Goal: Transaction & Acquisition: Purchase product/service

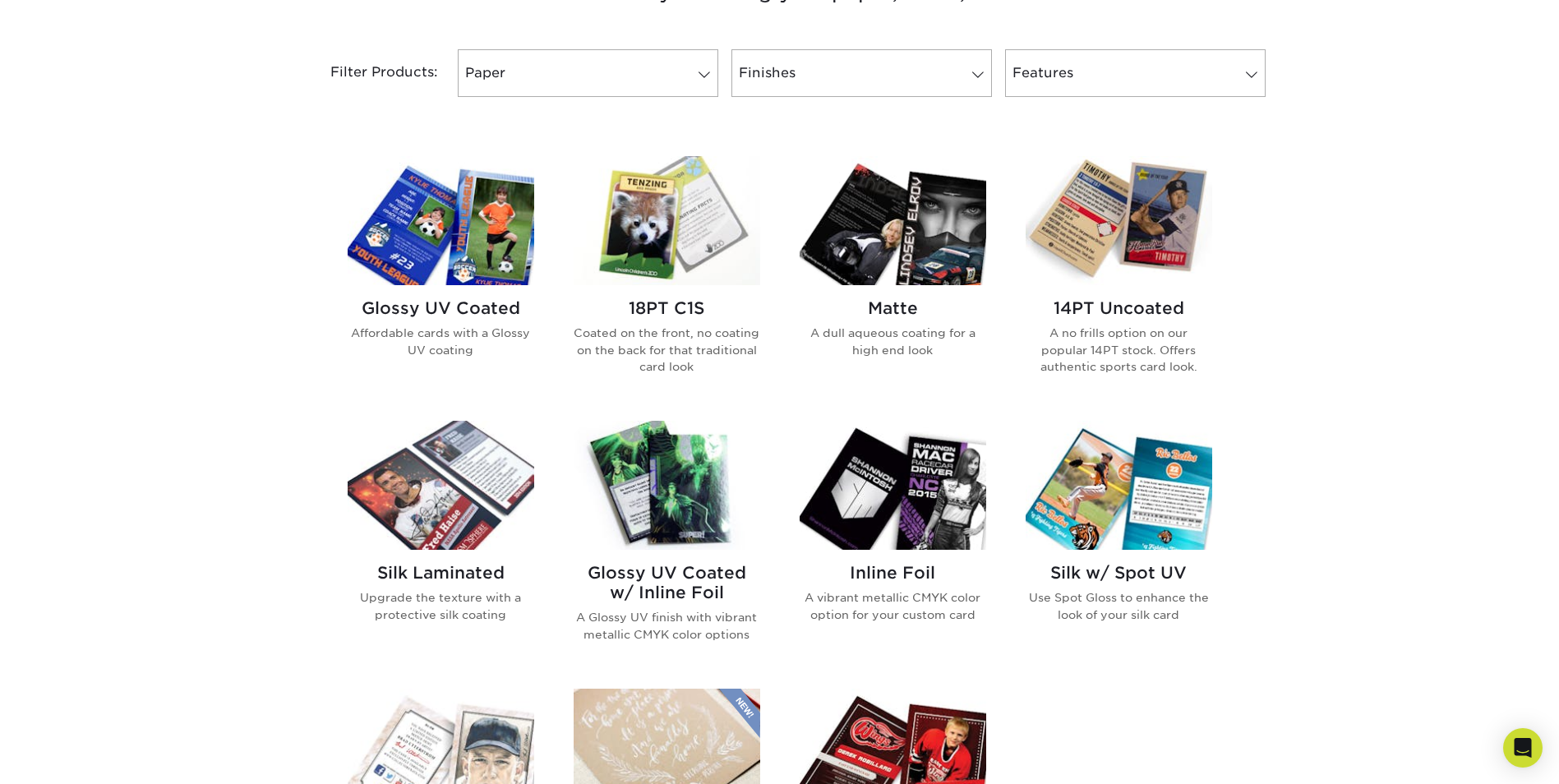
scroll to position [657, 0]
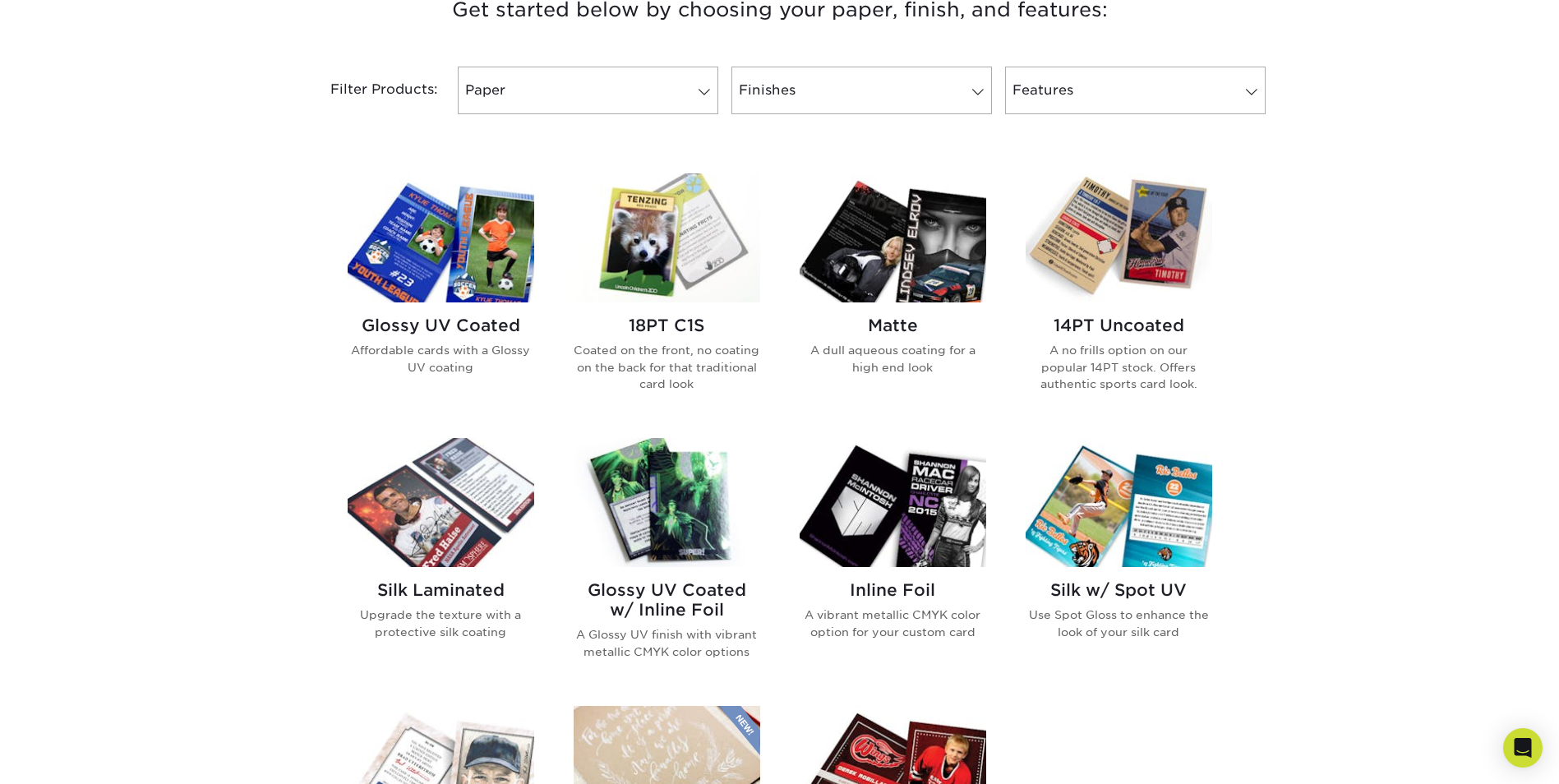
click at [654, 253] on img at bounding box center [667, 237] width 186 height 129
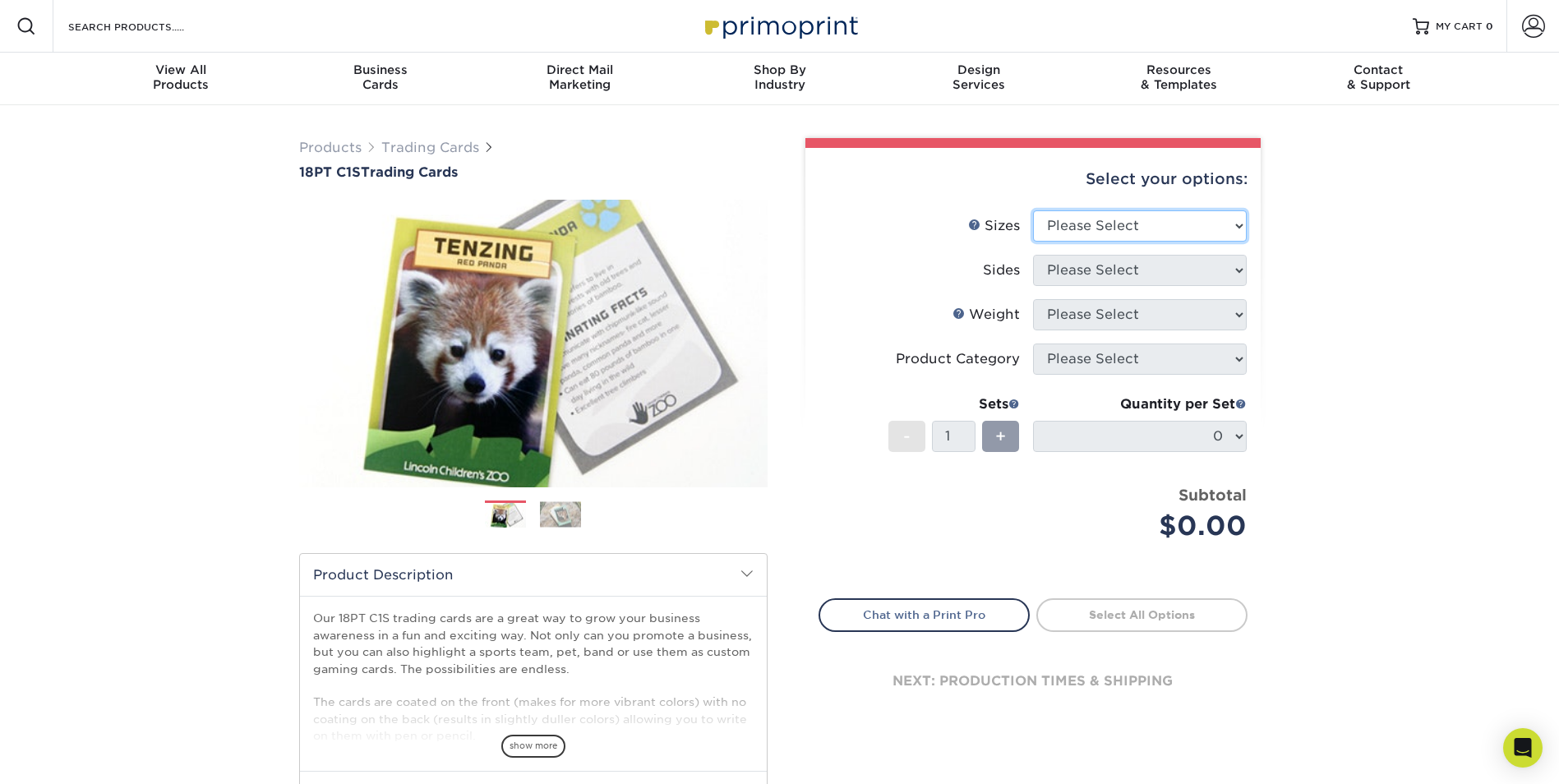
click at [1164, 223] on select "Please Select 2.5" x 3.5"" at bounding box center [1139, 226] width 214 height 31
click at [1112, 295] on li "Sides Please Select" at bounding box center [1033, 276] width 428 height 44
click at [1160, 236] on select "Please Select 2.5" x 3.5"" at bounding box center [1139, 226] width 214 height 31
select select "2.50x3.50"
click at [1033, 210] on select "Please Select 2.5" x 3.5"" at bounding box center [1139, 226] width 214 height 31
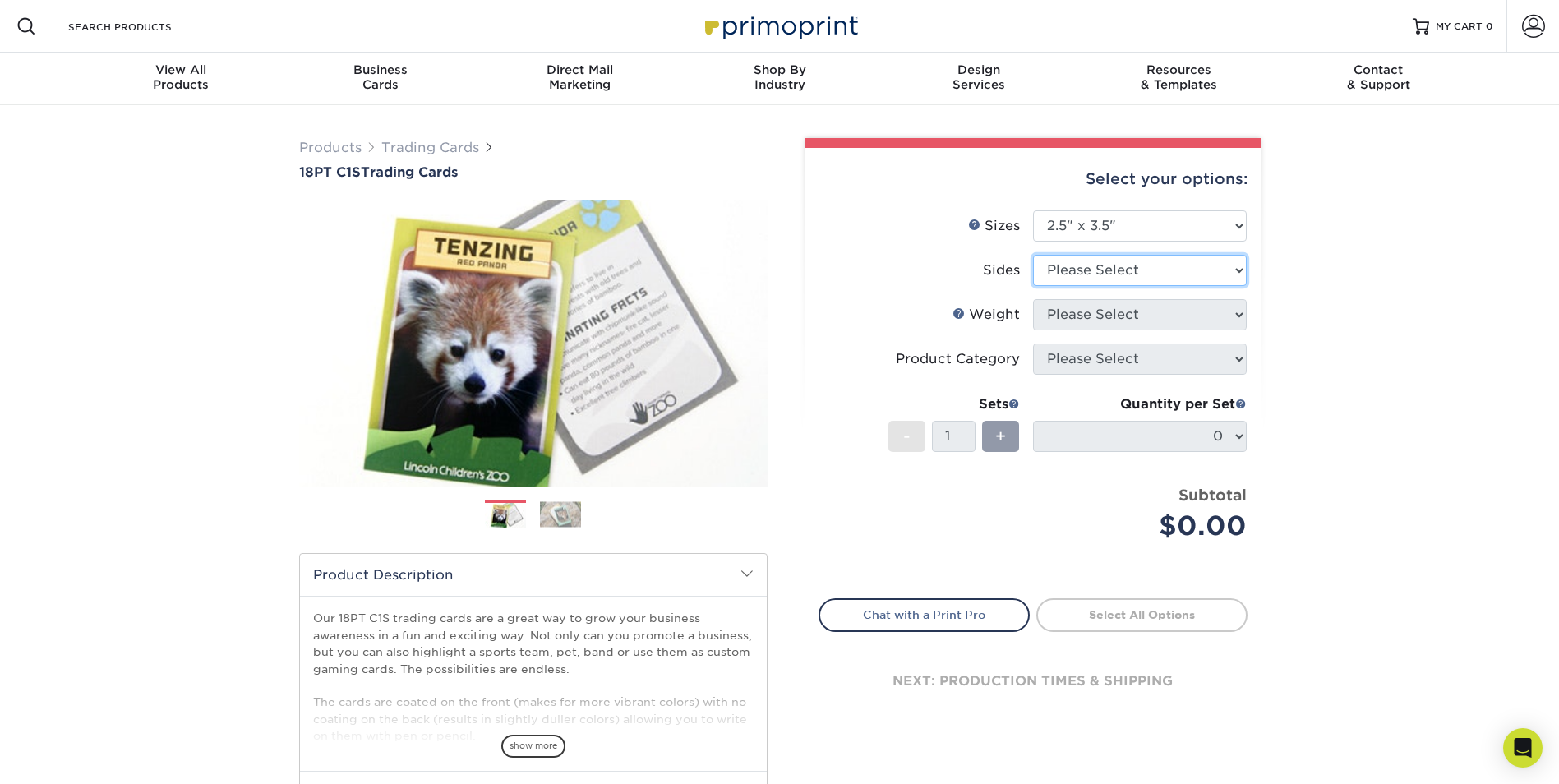
click at [1143, 267] on select "Please Select Print Both Sides Print Front Only" at bounding box center [1139, 270] width 214 height 31
select select "13abbda7-1d64-4f25-8bb2-c179b224825d"
click at [1033, 254] on select "Please Select Print Both Sides Print Front Only" at bounding box center [1139, 270] width 214 height 31
click at [1180, 324] on select "Please Select 18PT C1S" at bounding box center [1139, 315] width 214 height 31
select select "18PTC1S"
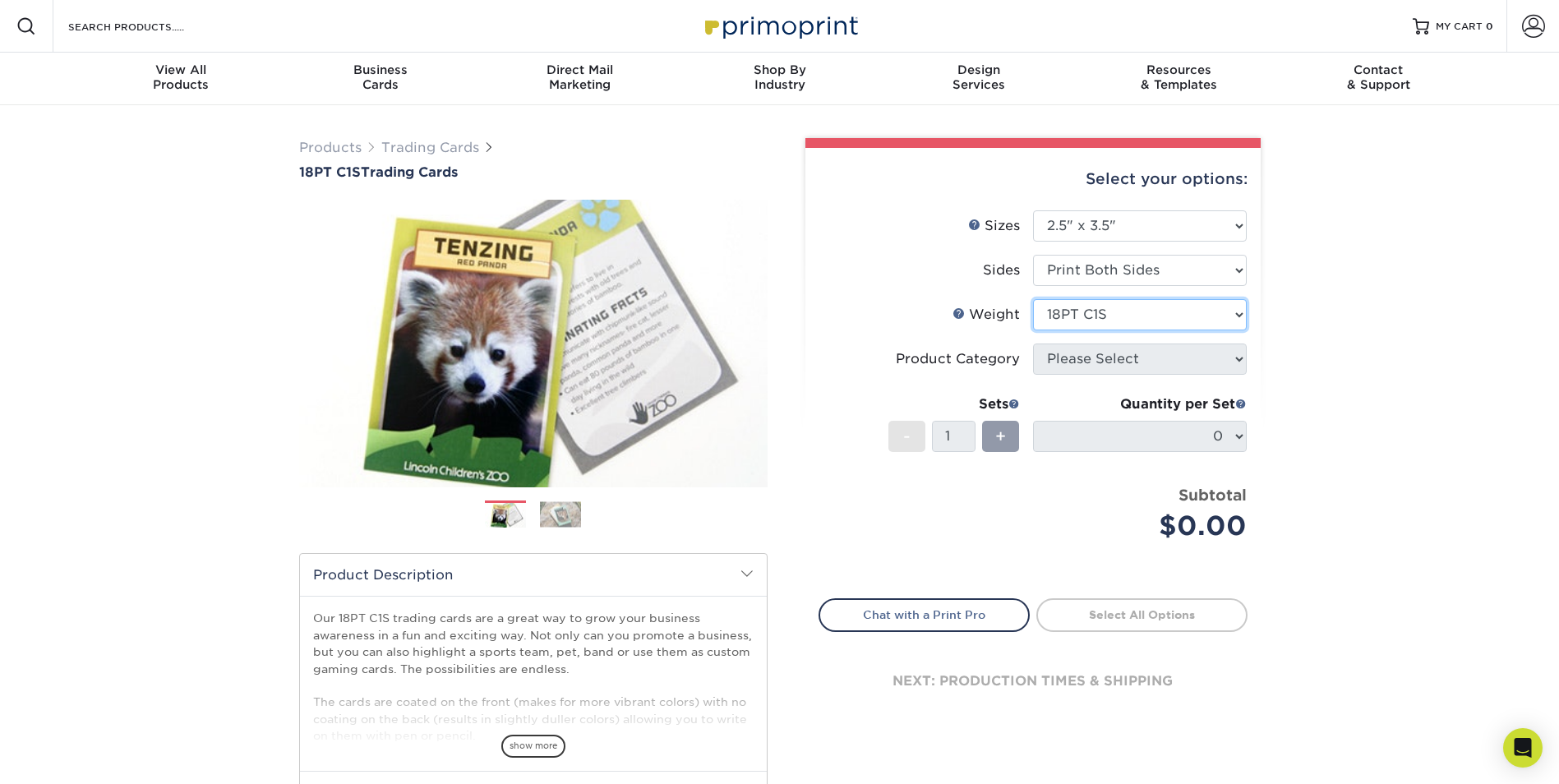
click at [1033, 299] on select "Please Select 18PT C1S" at bounding box center [1139, 315] width 214 height 31
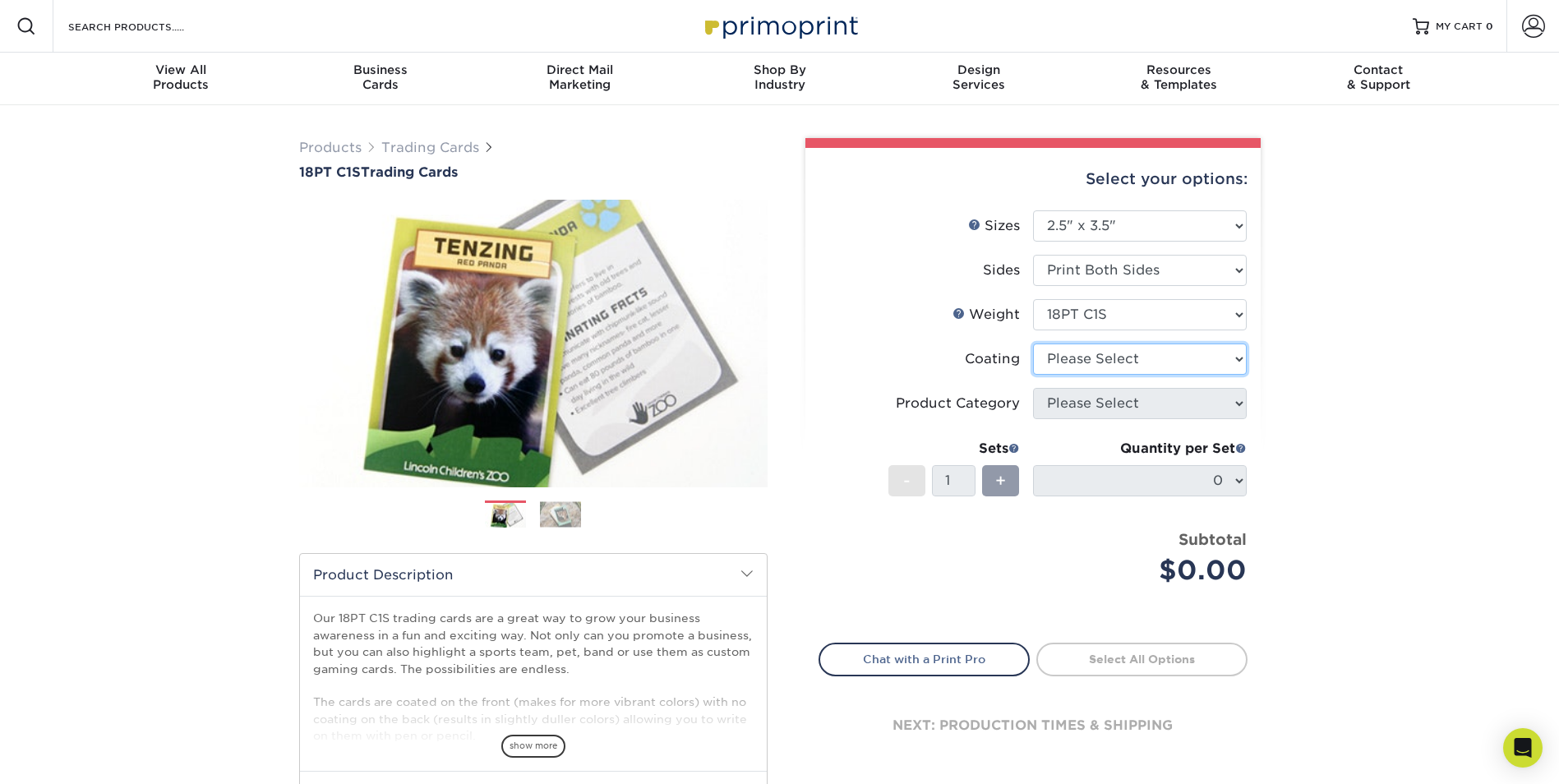
click at [1177, 364] on select at bounding box center [1139, 359] width 214 height 31
select select "1e8116af-acfc-44b1-83dc-8181aa338834"
click at [1033, 344] on select at bounding box center [1139, 359] width 214 height 31
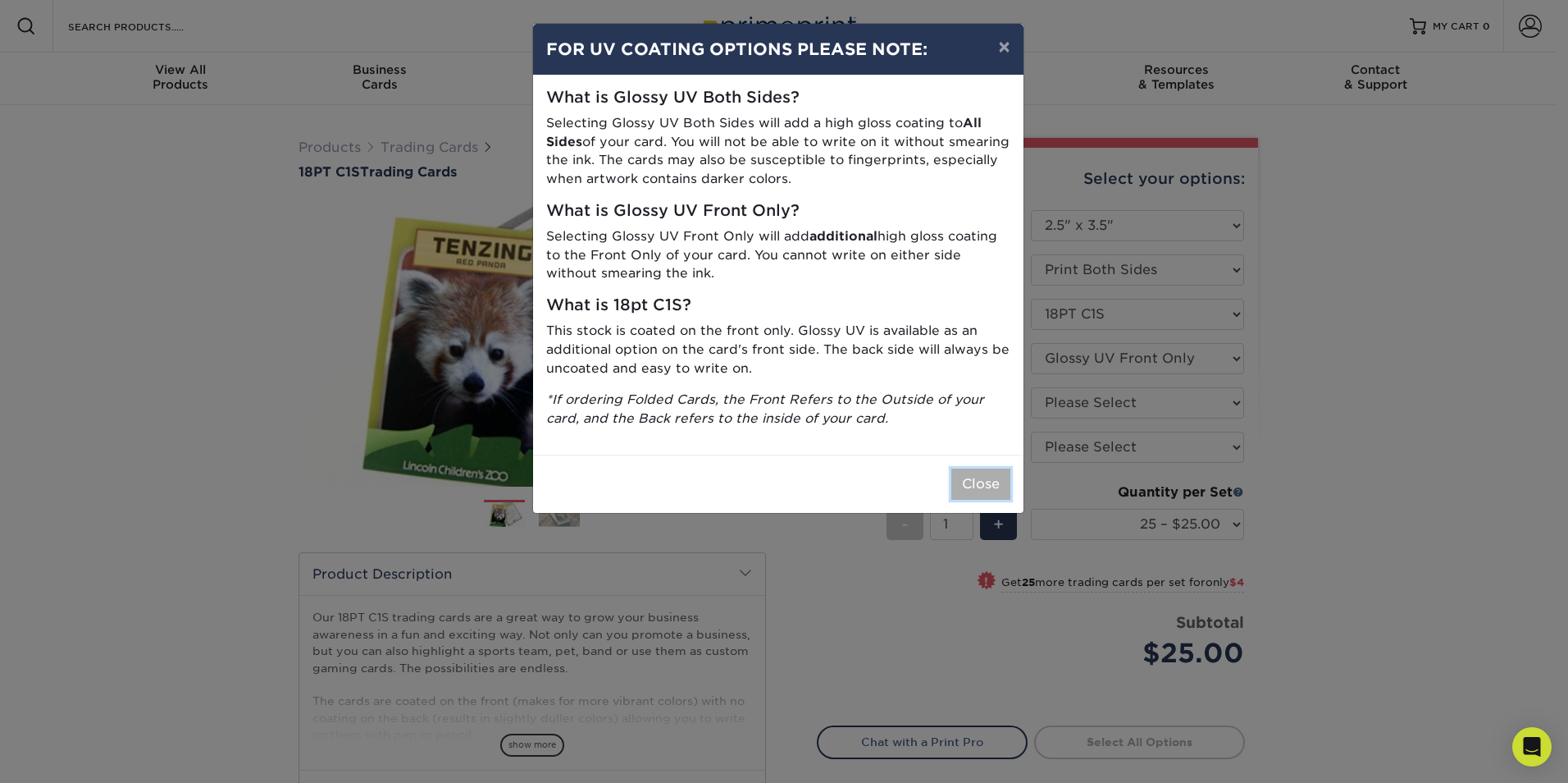
click at [963, 491] on button "Close" at bounding box center [981, 484] width 59 height 31
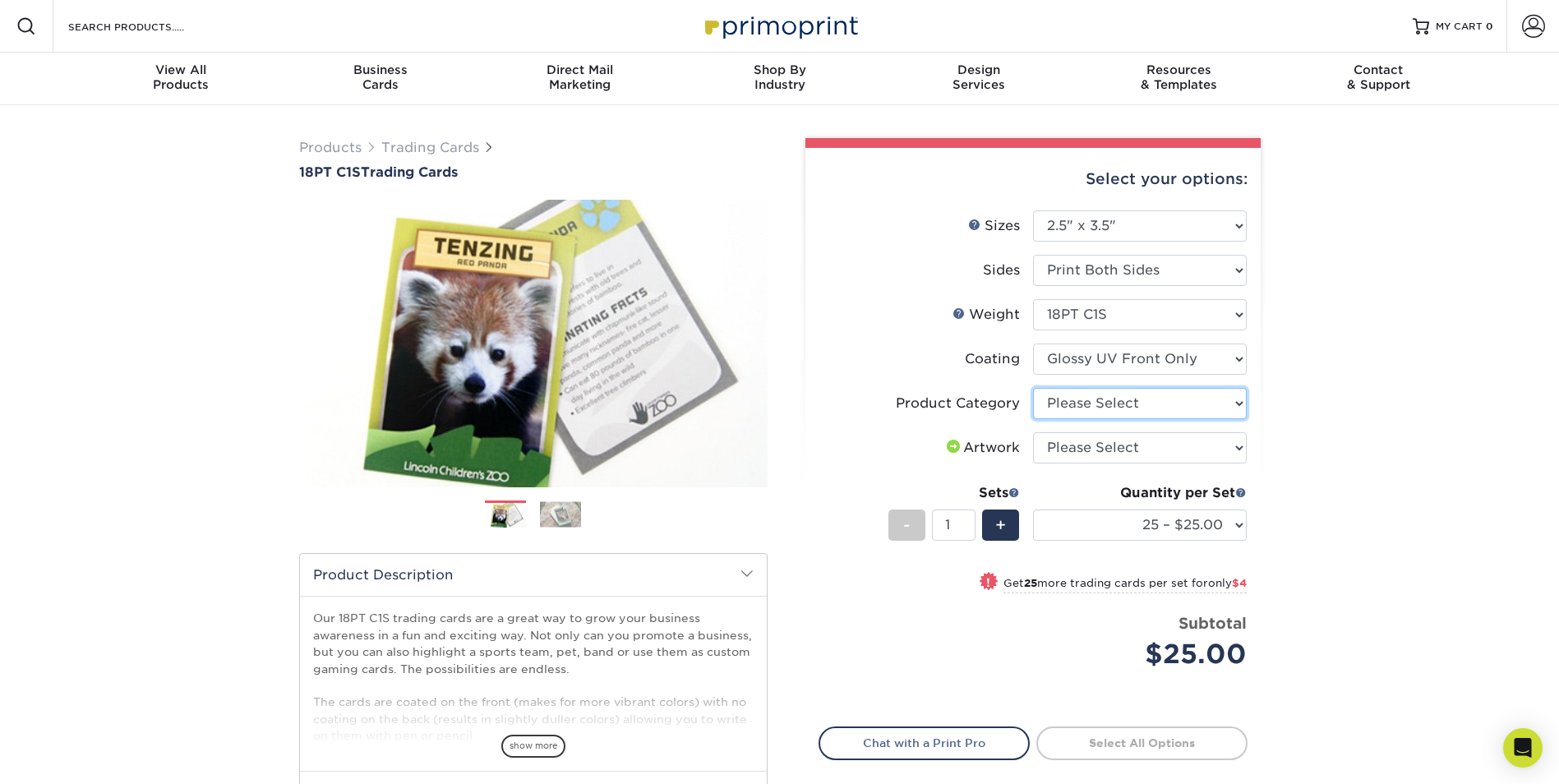
click at [1140, 402] on select "Please Select Trading Cards" at bounding box center [1139, 403] width 214 height 31
select select "c2f9bce9-36c2-409d-b101-c29d9d031e18"
click at [1033, 388] on select "Please Select Trading Cards" at bounding box center [1139, 403] width 214 height 31
click at [1103, 455] on select "Please Select I will upload files I need a design - $100" at bounding box center [1139, 447] width 214 height 31
select select "upload"
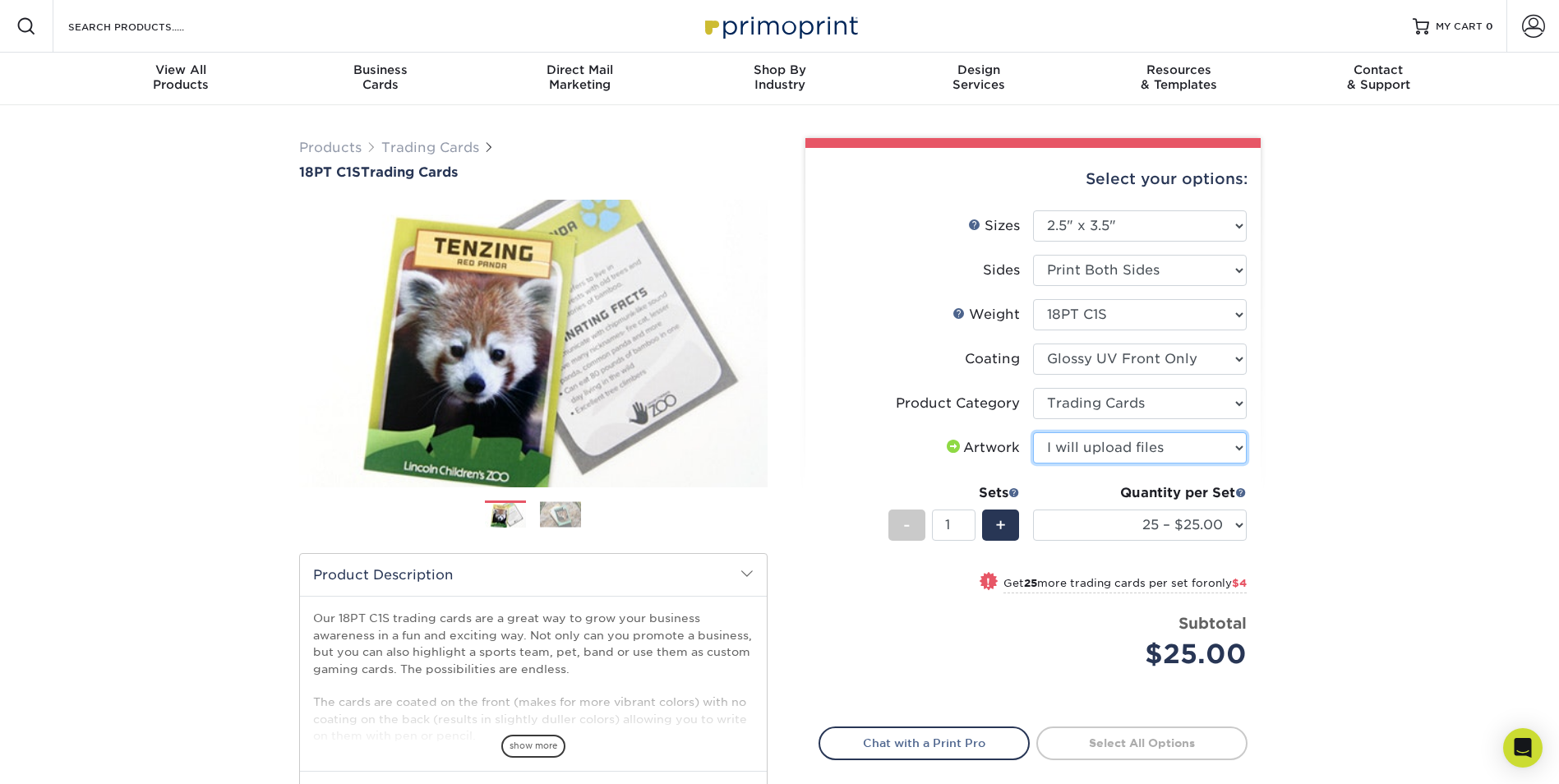
click at [1033, 432] on select "Please Select I will upload files I need a design - $100" at bounding box center [1139, 447] width 214 height 31
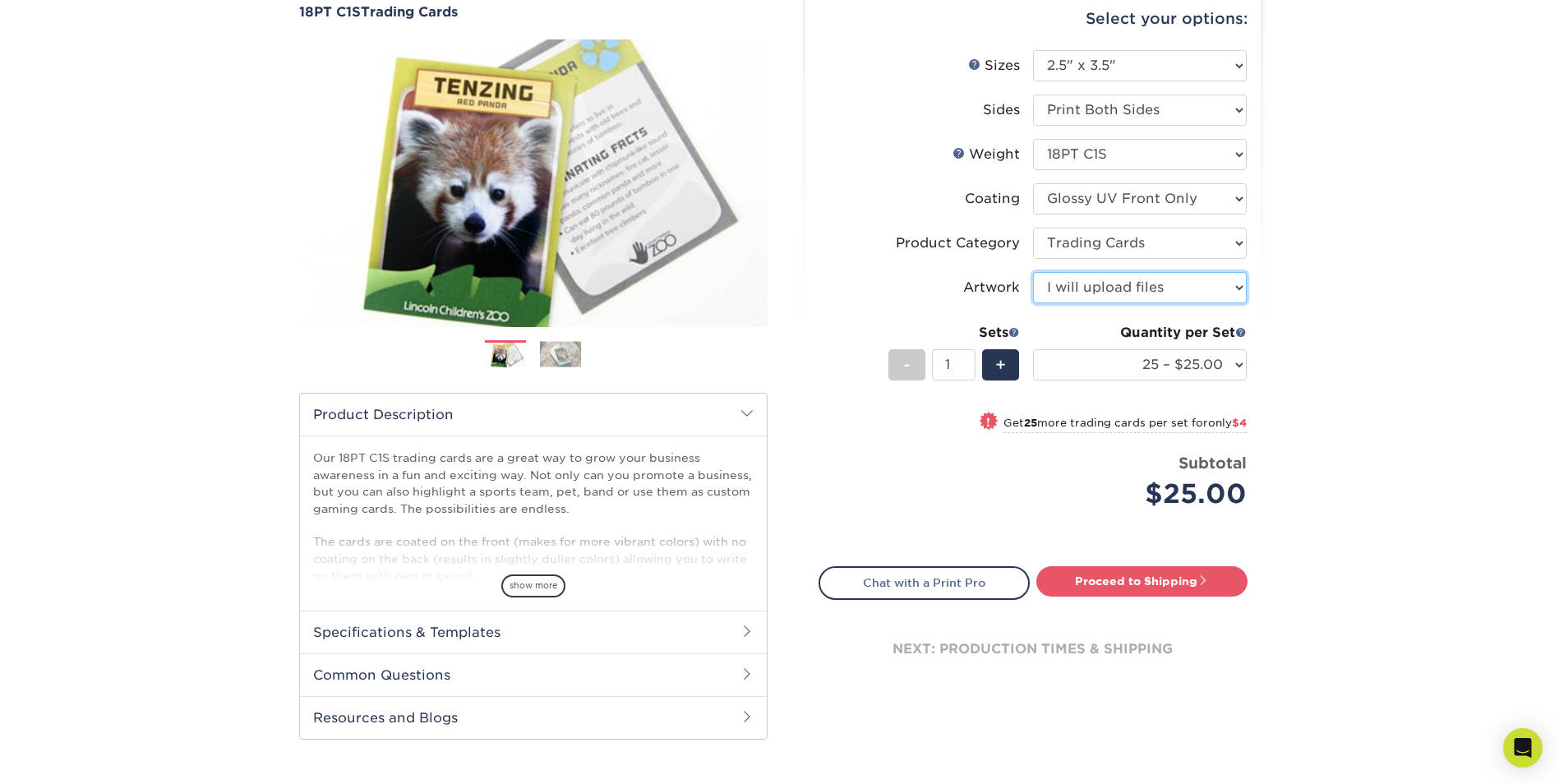
scroll to position [164, 0]
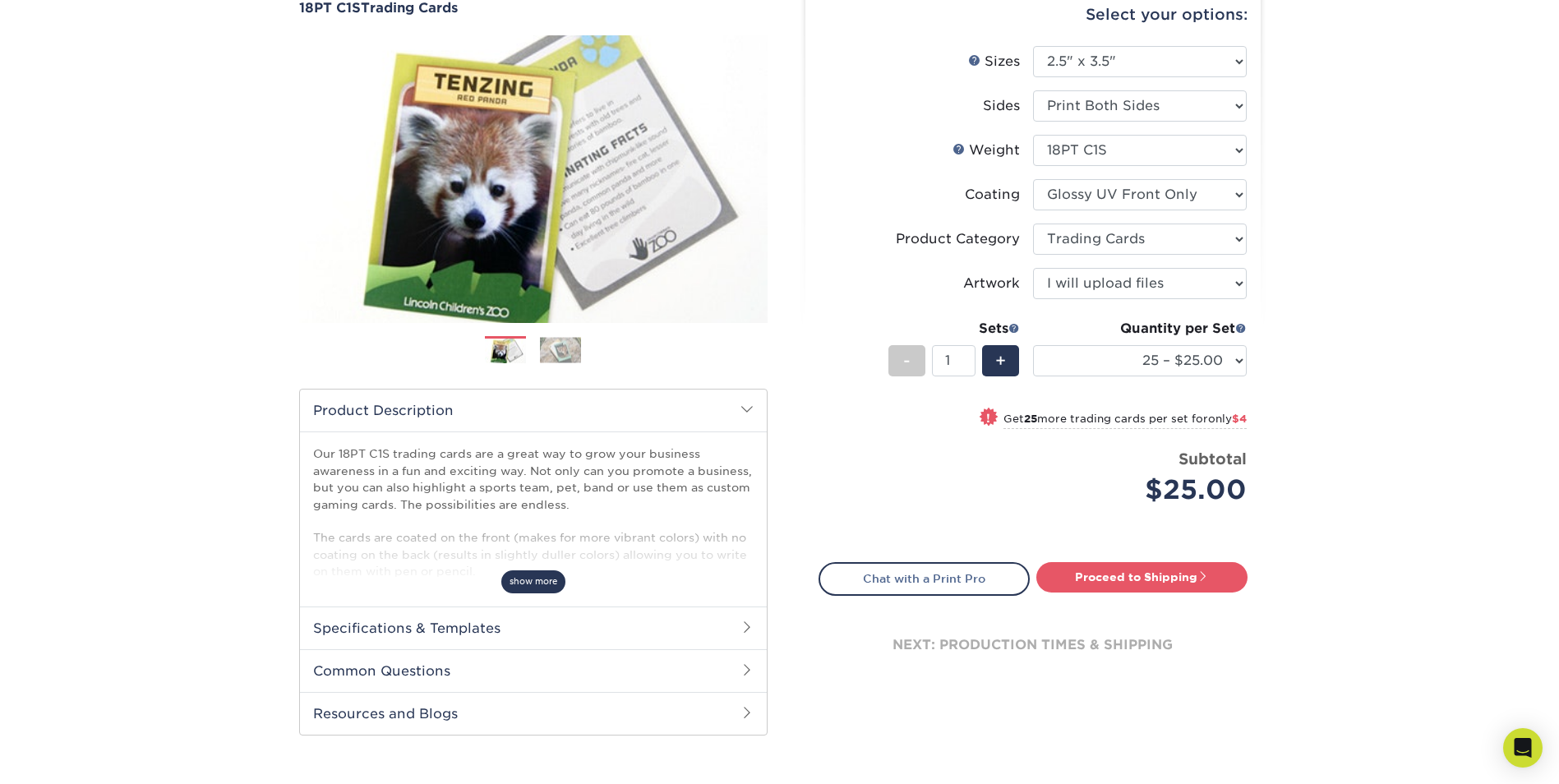
click at [532, 581] on span "show more" at bounding box center [533, 582] width 64 height 22
click at [1225, 417] on span "only $4" at bounding box center [1227, 419] width 39 height 12
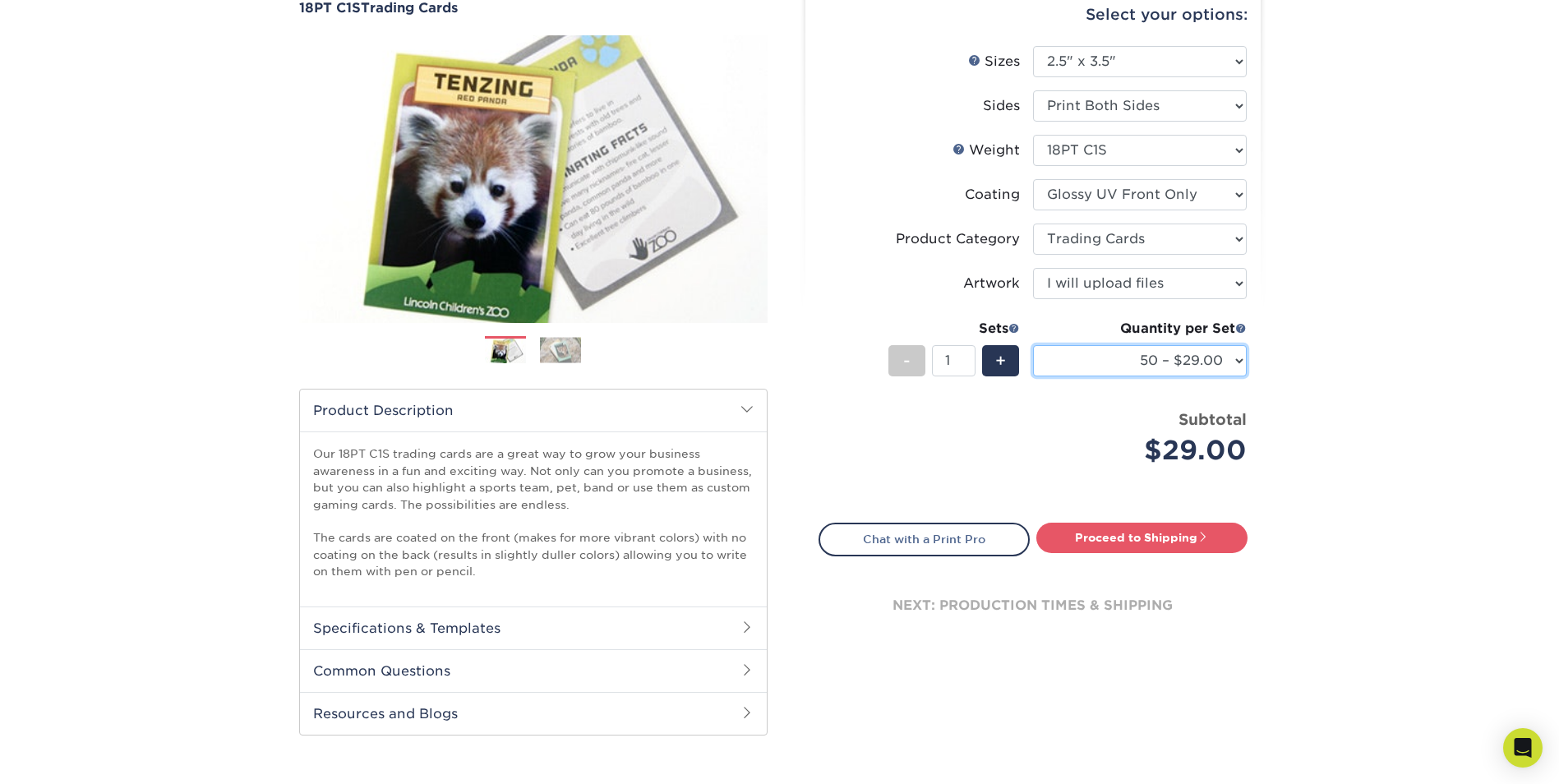
click at [1226, 369] on select "25 – $25.00 50 – $29.00 75 – $37.00 100 – $41.00 250 – $48.00 500 – $58.00 1000…" at bounding box center [1139, 361] width 214 height 31
click at [1033, 345] on select "25 – $25.00 50 – $29.00 75 – $37.00 100 – $41.00 250 – $48.00 500 – $58.00 1000…" at bounding box center [1139, 361] width 214 height 31
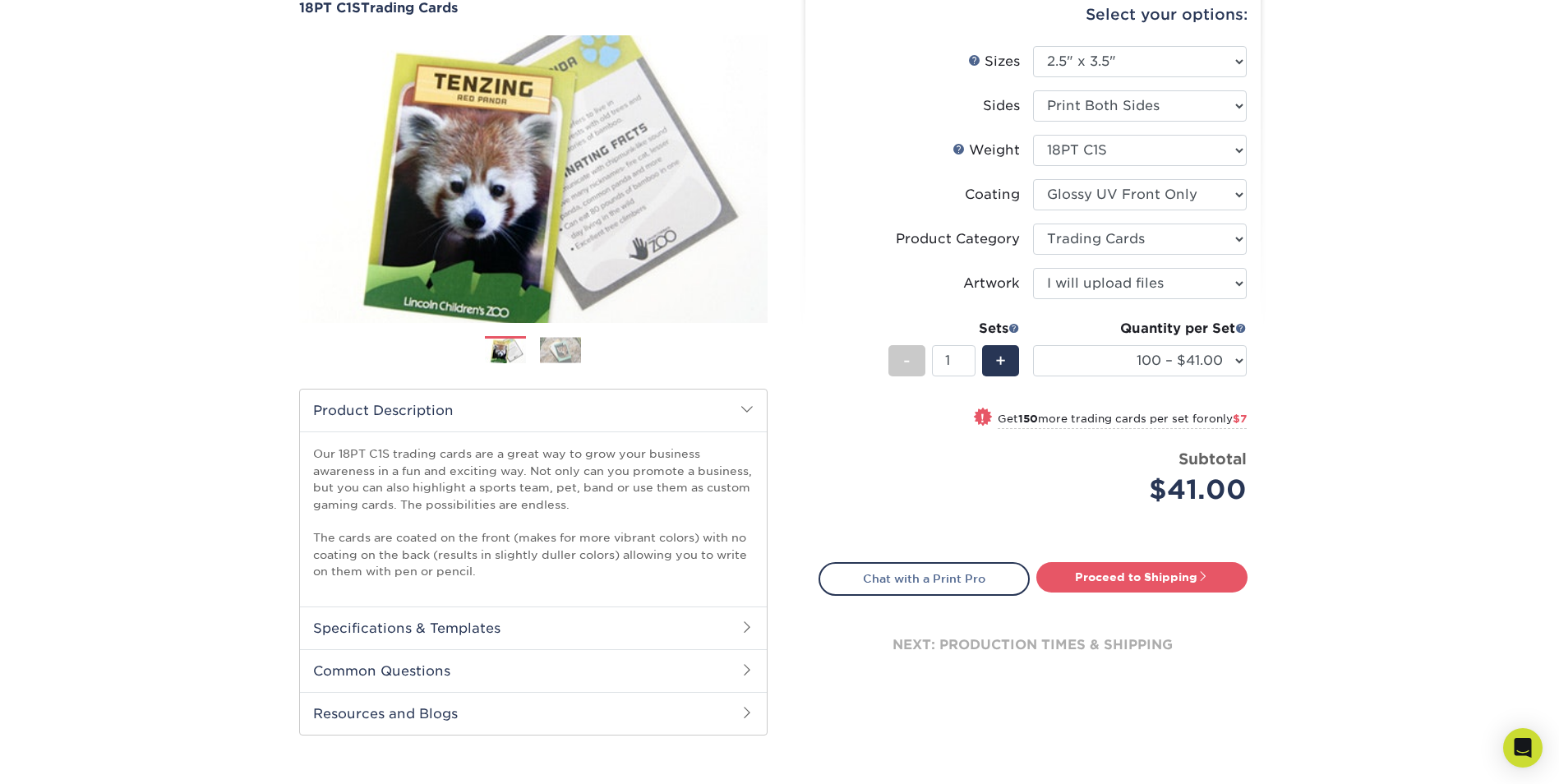
click at [1223, 414] on span "only $7" at bounding box center [1227, 419] width 38 height 12
select select "250 – $48.00"
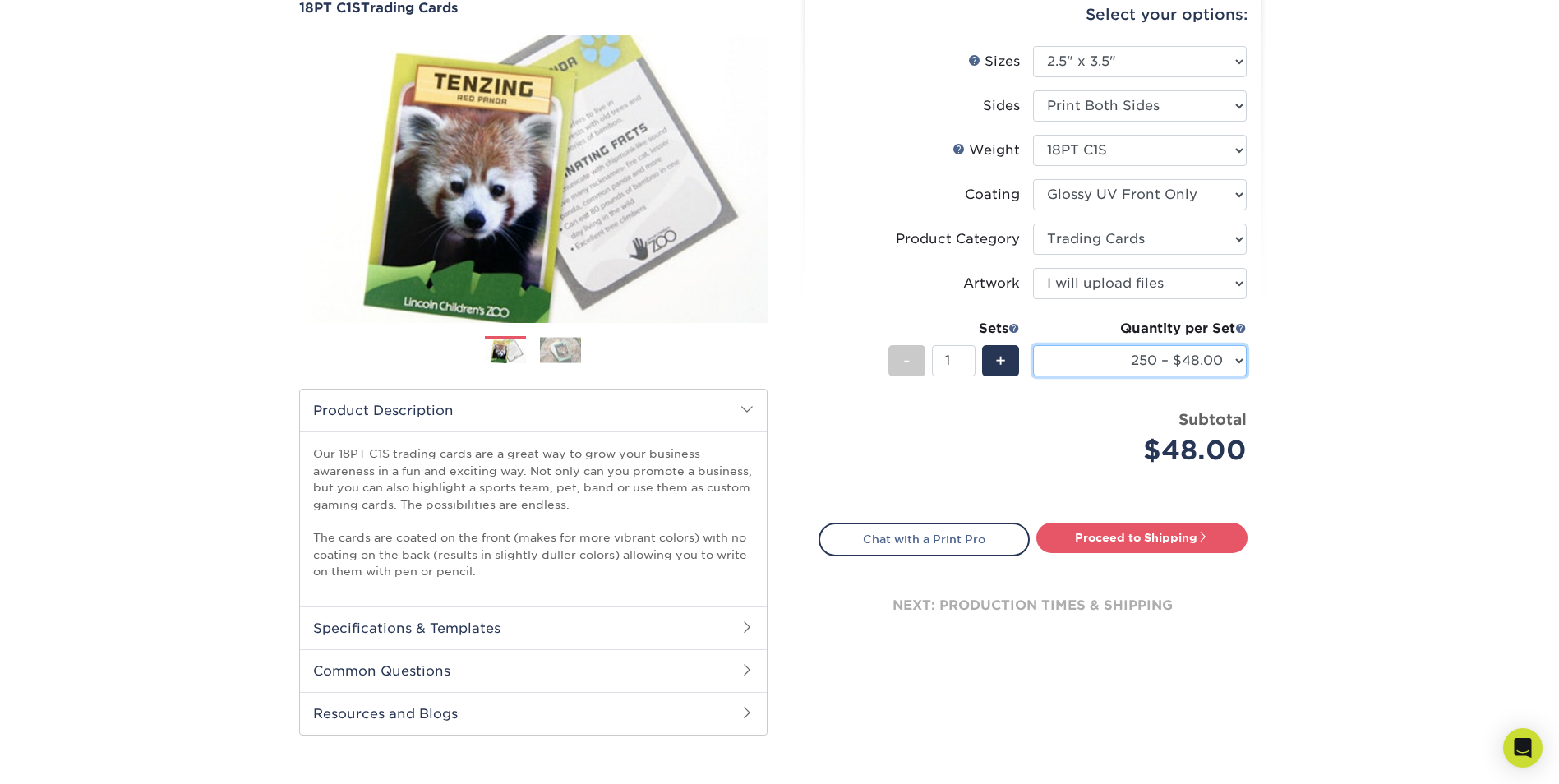
click at [1241, 367] on select "25 – $25.00 50 – $29.00 75 – $37.00 100 – $41.00 250 – $48.00 500 – $58.00 1000…" at bounding box center [1139, 361] width 214 height 31
click at [1240, 364] on select "25 – $25.00 50 – $29.00 75 – $37.00 100 – $41.00 250 – $48.00 500 – $58.00 1000…" at bounding box center [1139, 361] width 214 height 31
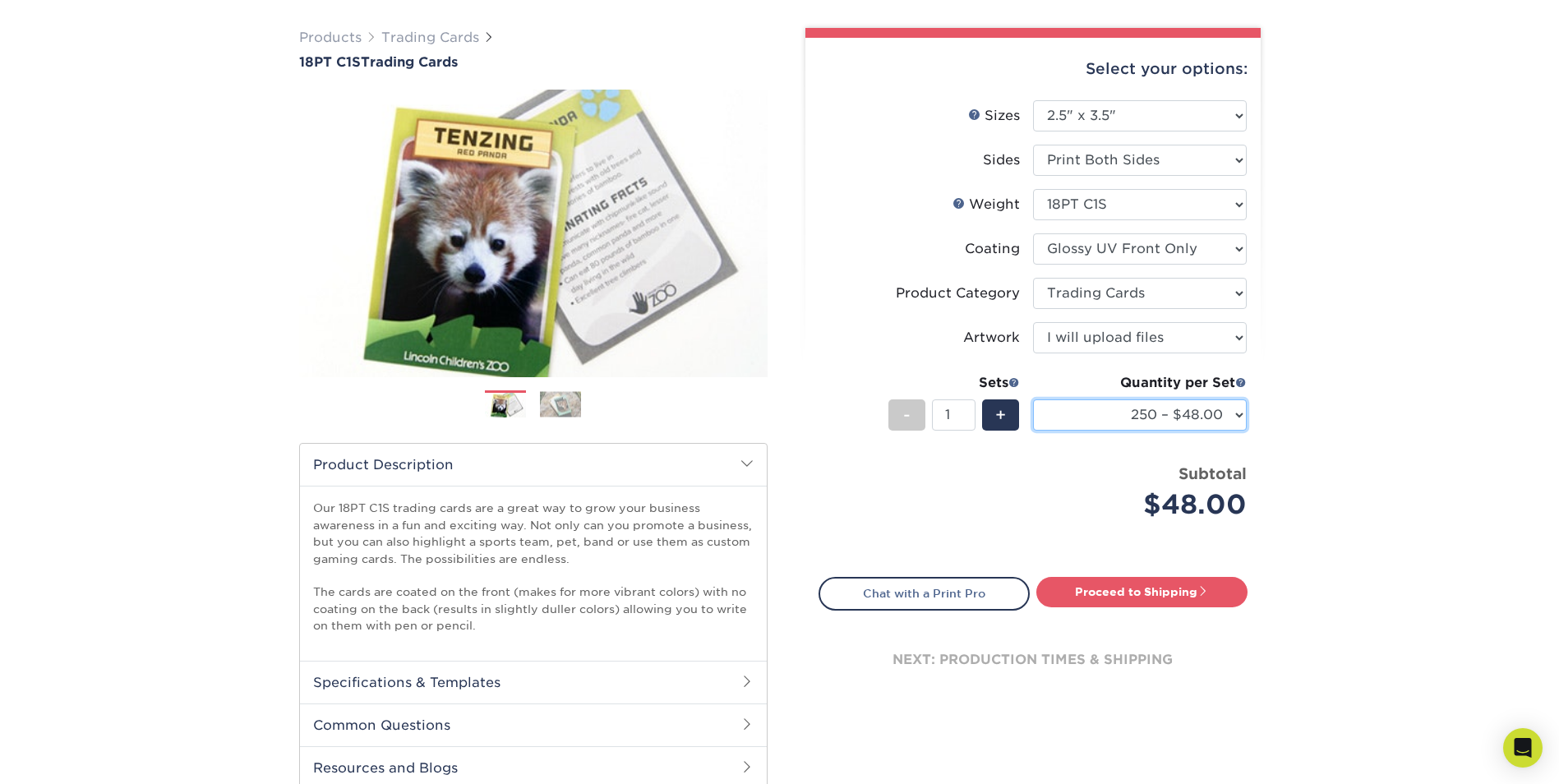
scroll to position [82, 0]
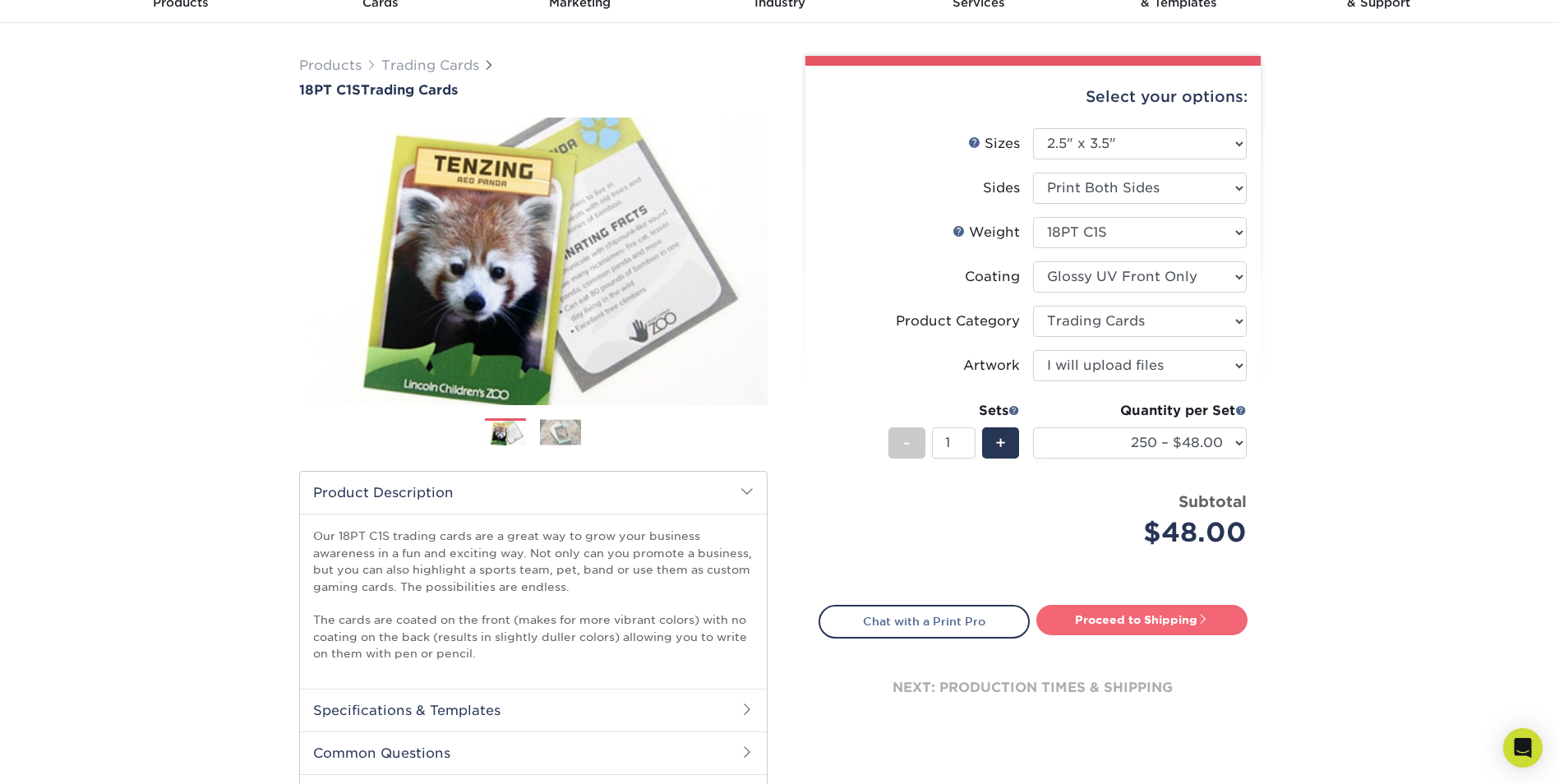
click at [1114, 617] on link "Proceed to Shipping" at bounding box center [1142, 620] width 211 height 29
type input "Set 1"
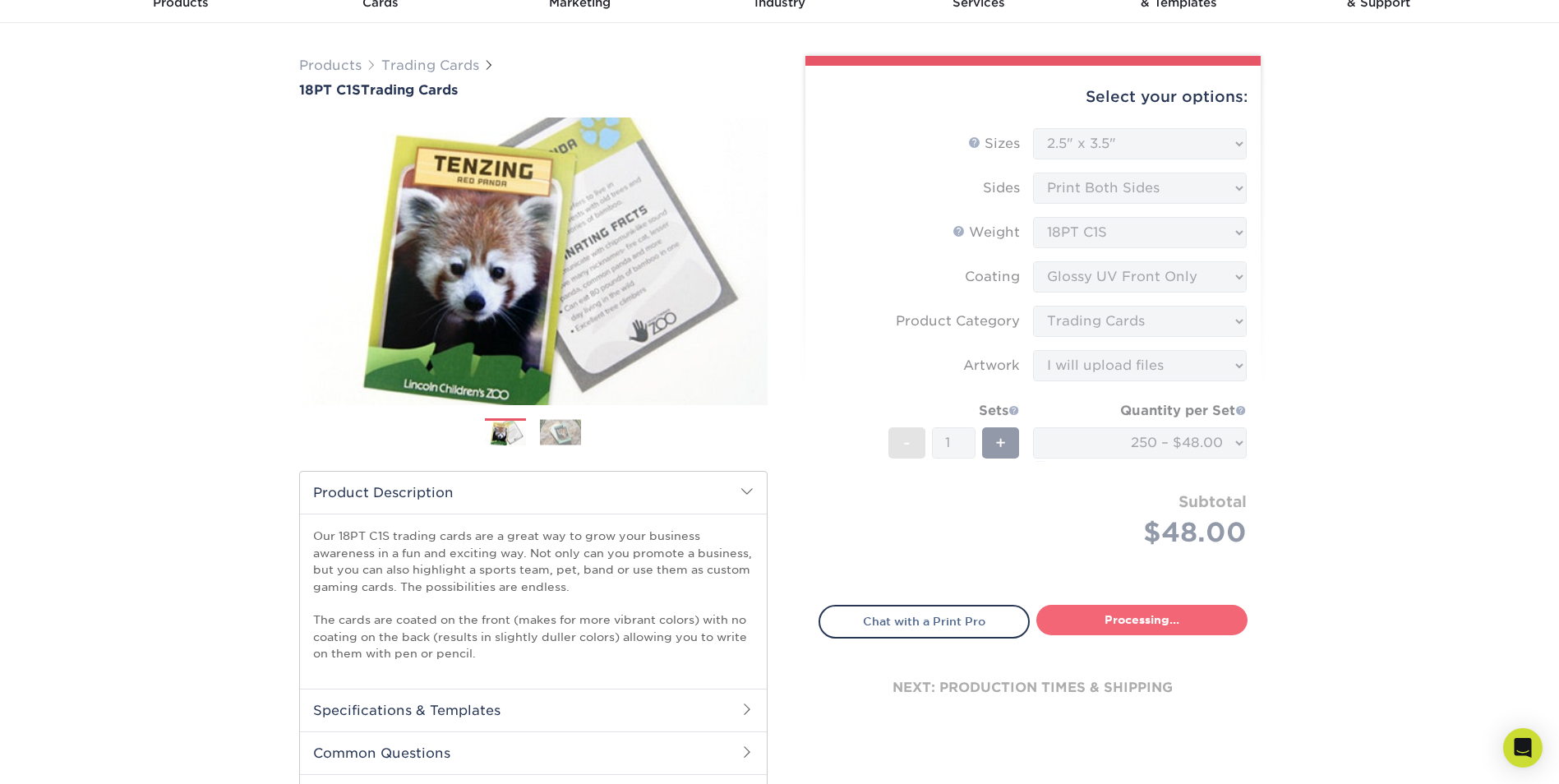
select select "f7cdf0bb-4f0d-4a12-bfed-4ea69d747644"
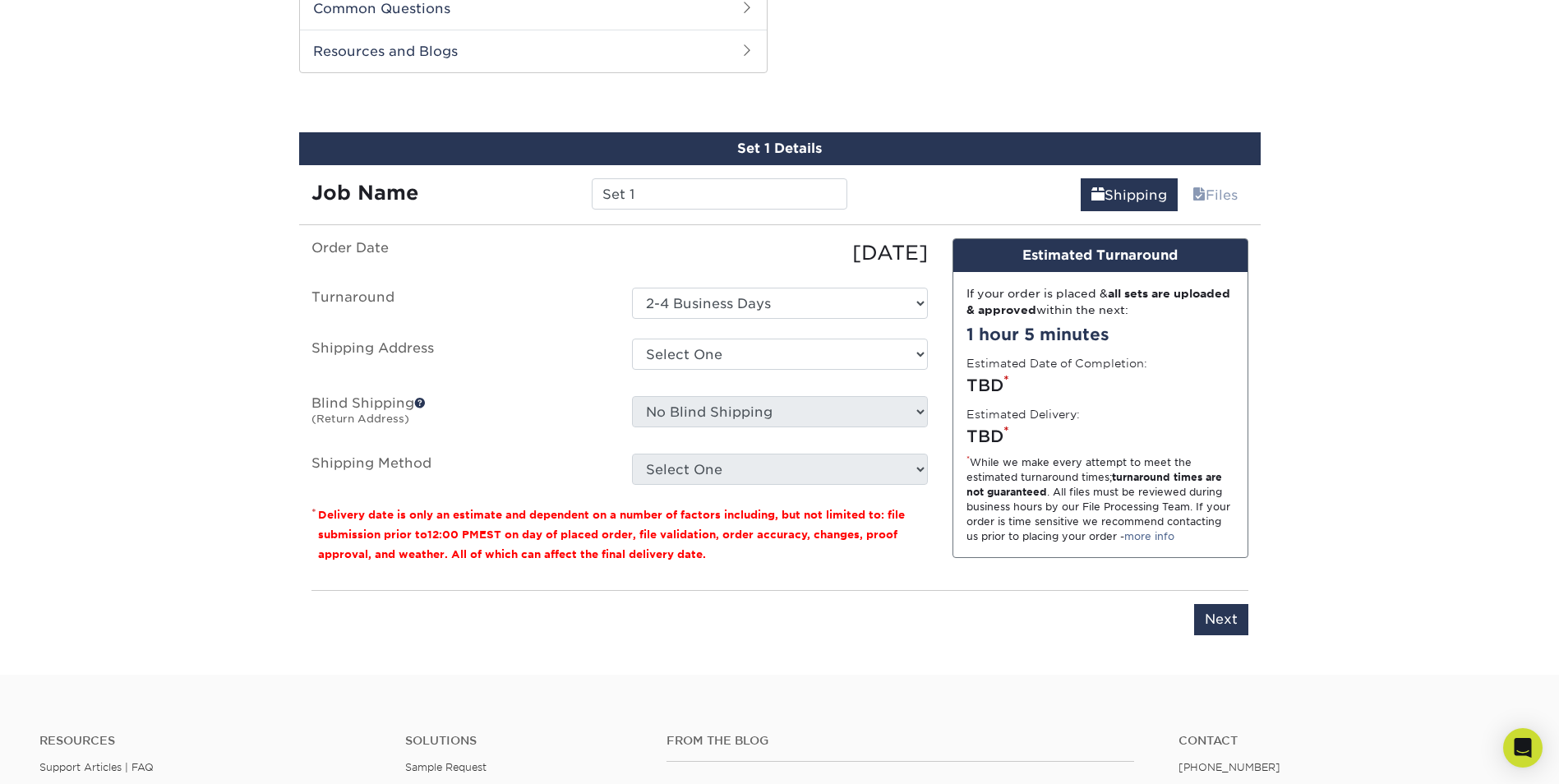
scroll to position [819, 0]
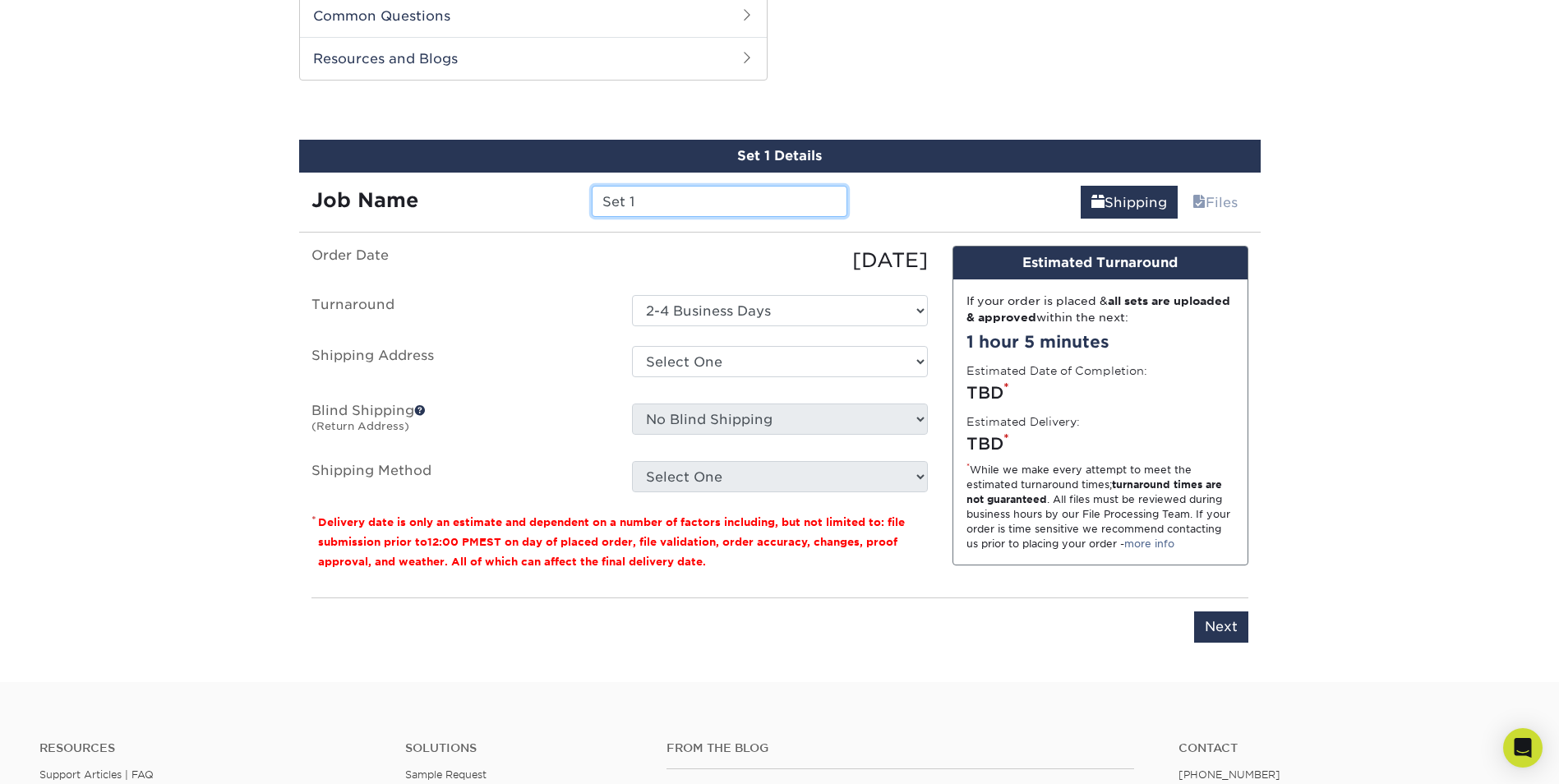
click at [796, 209] on input "Set 1" at bounding box center [718, 202] width 255 height 31
click at [770, 254] on div "09/26/2025" at bounding box center [780, 260] width 320 height 29
drag, startPoint x: 747, startPoint y: 212, endPoint x: 494, endPoint y: 254, distance: 256.5
click at [494, 254] on div "Set 1 Details Job Name Set 1 Shipping Files You've choosen mailing services! If…" at bounding box center [780, 401] width 962 height 523
click at [755, 369] on select "Select One + Add New Address - Login" at bounding box center [780, 362] width 296 height 31
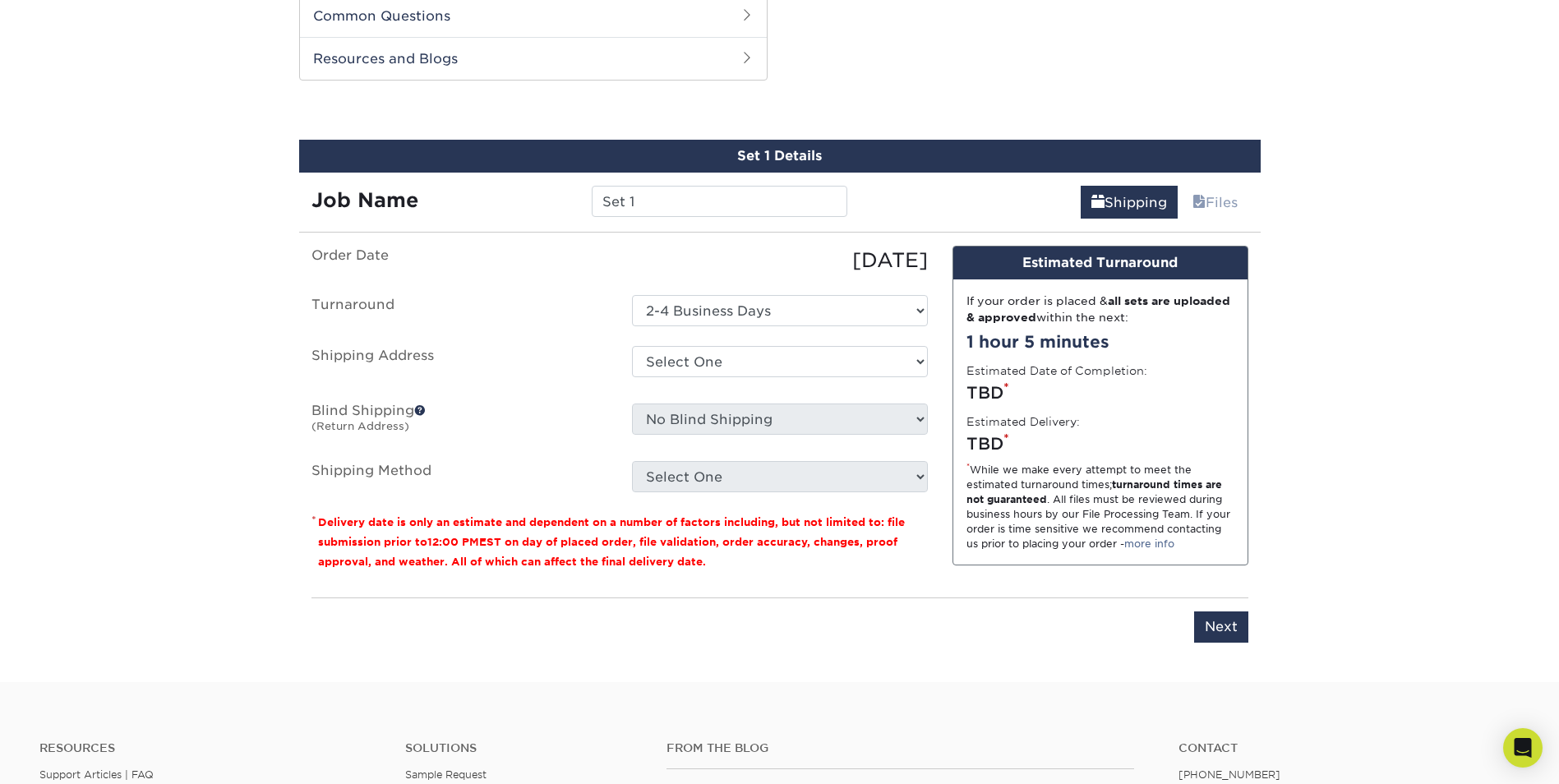
click at [650, 626] on div "Please enter job name and select desired turnaround time, shipping address and …" at bounding box center [780, 620] width 937 height 45
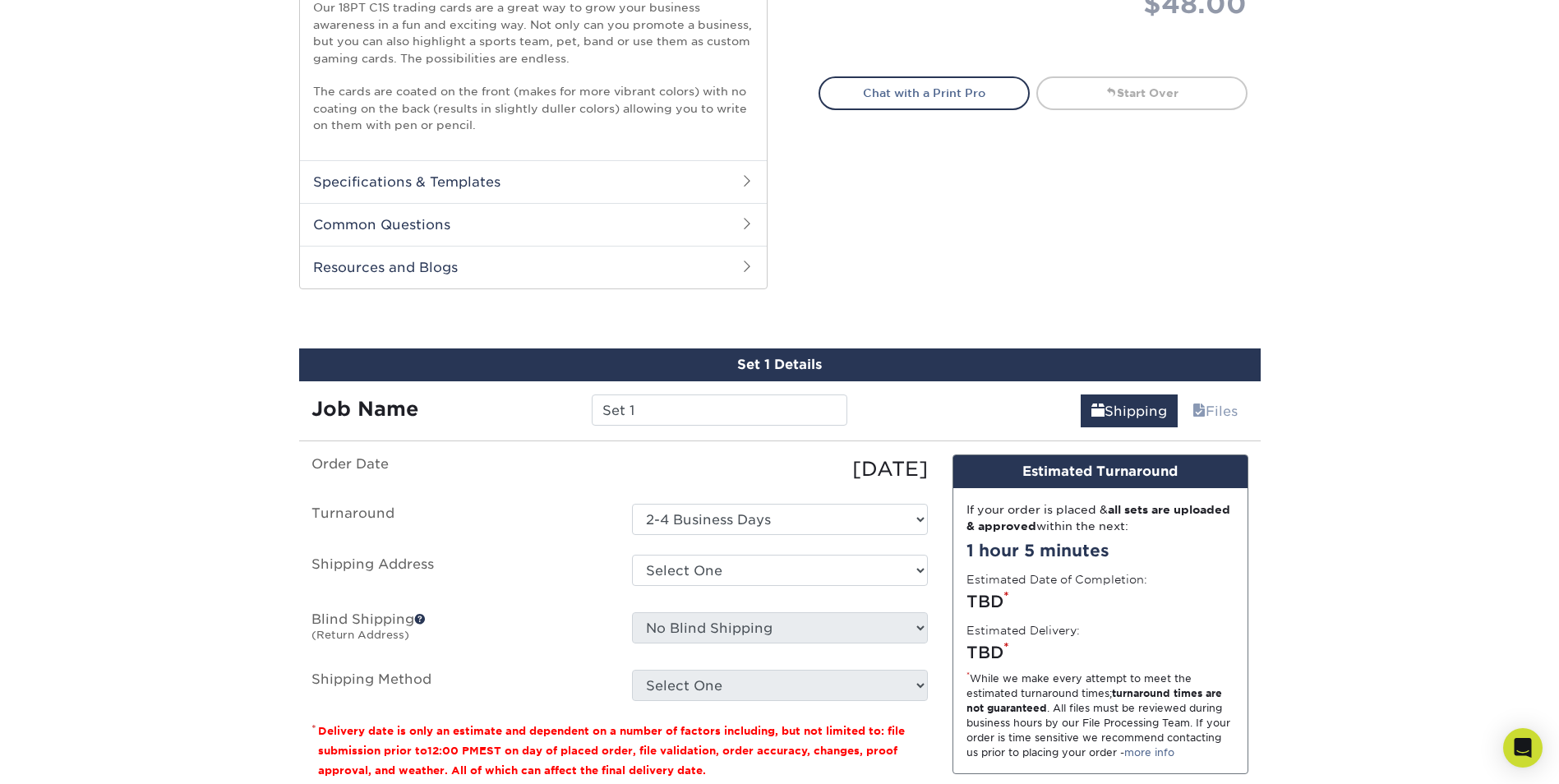
scroll to position [491, 0]
